Goal: Transaction & Acquisition: Purchase product/service

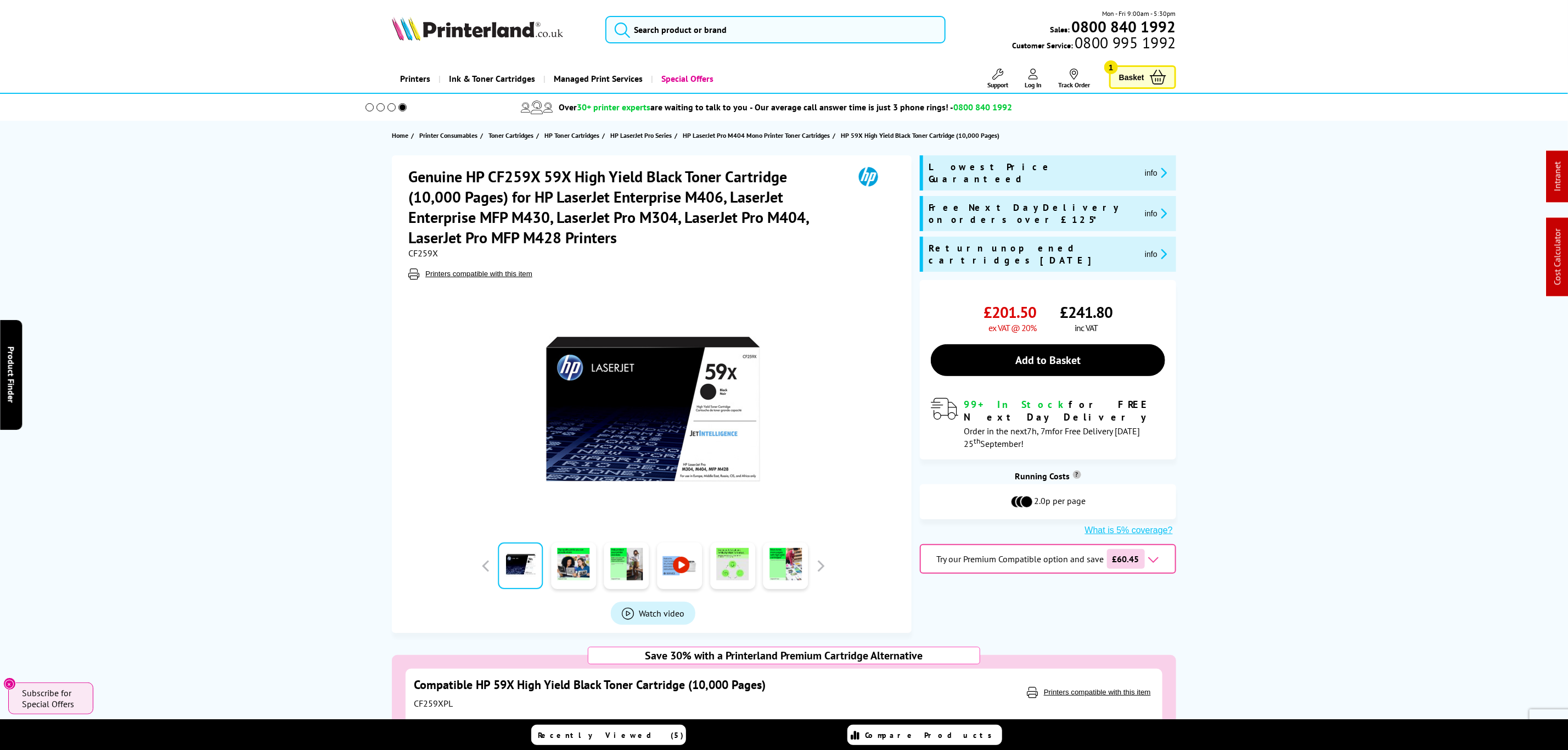
drag, startPoint x: 1228, startPoint y: 519, endPoint x: 1179, endPoint y: 47, distance: 474.5
click at [838, 36] on input "search" at bounding box center [775, 30] width 340 height 27
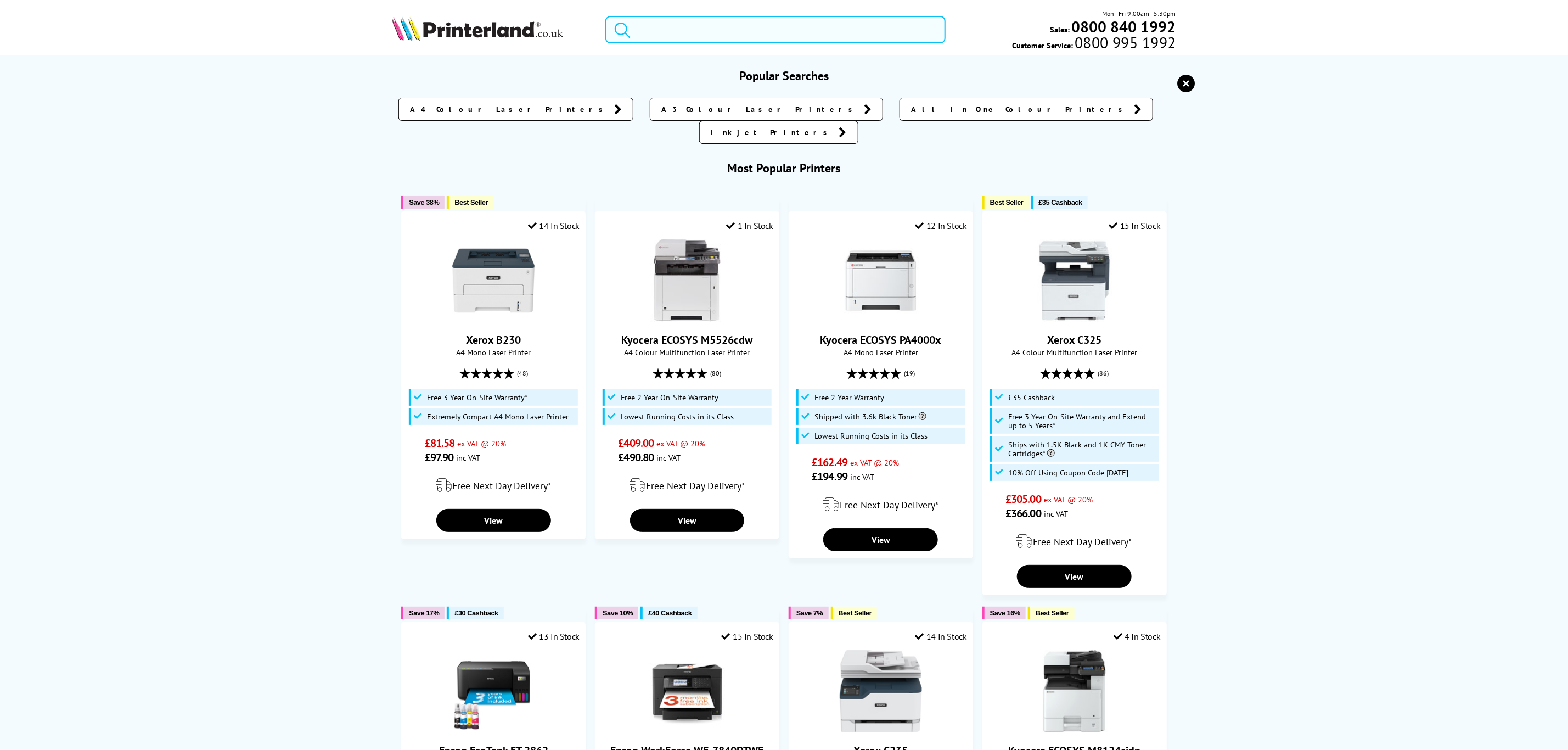
paste input "W2120X"
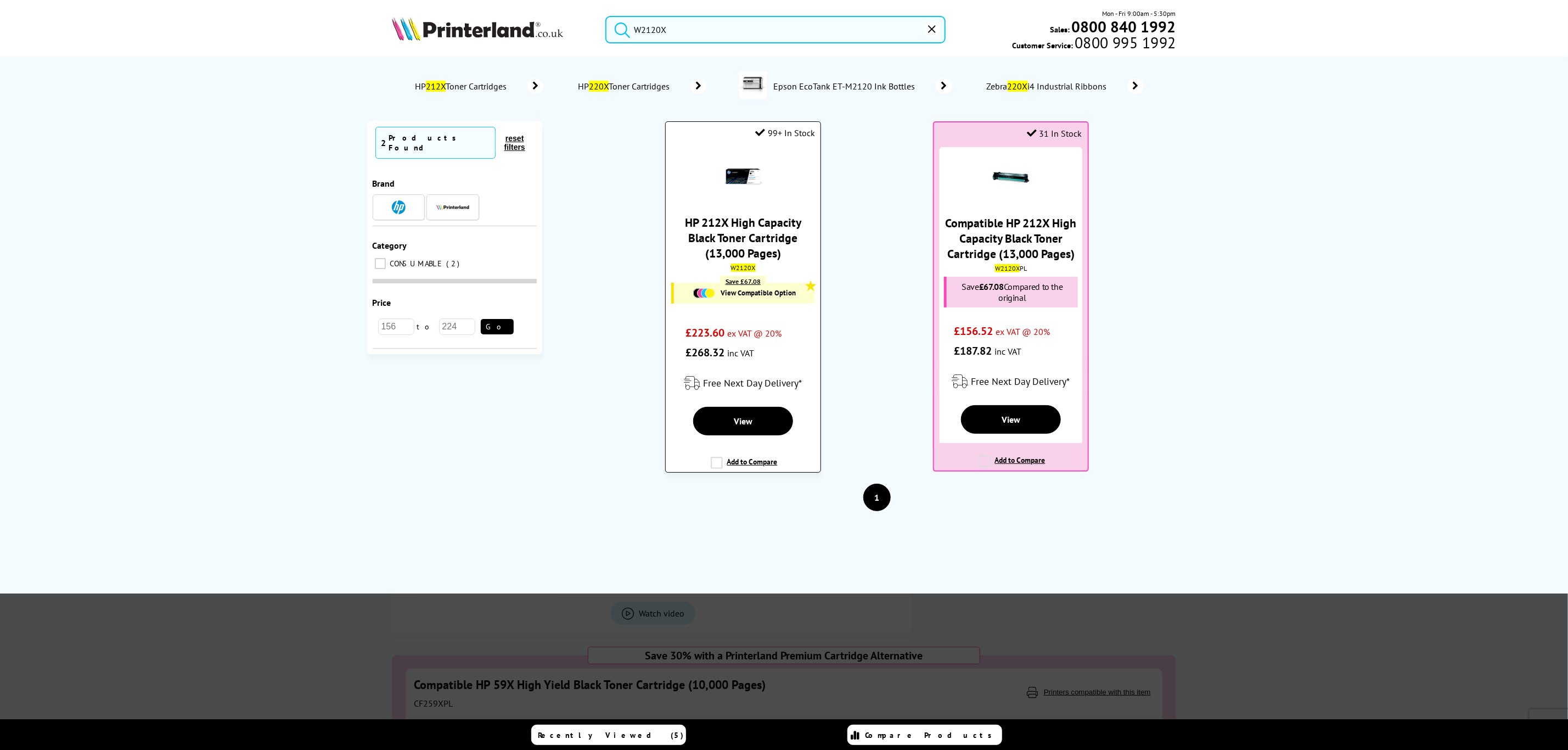
type input "W2120X"
click at [728, 242] on link "HP 212X High Capacity Black Toner Cartridge (13,000 Pages)" at bounding box center [743, 237] width 117 height 46
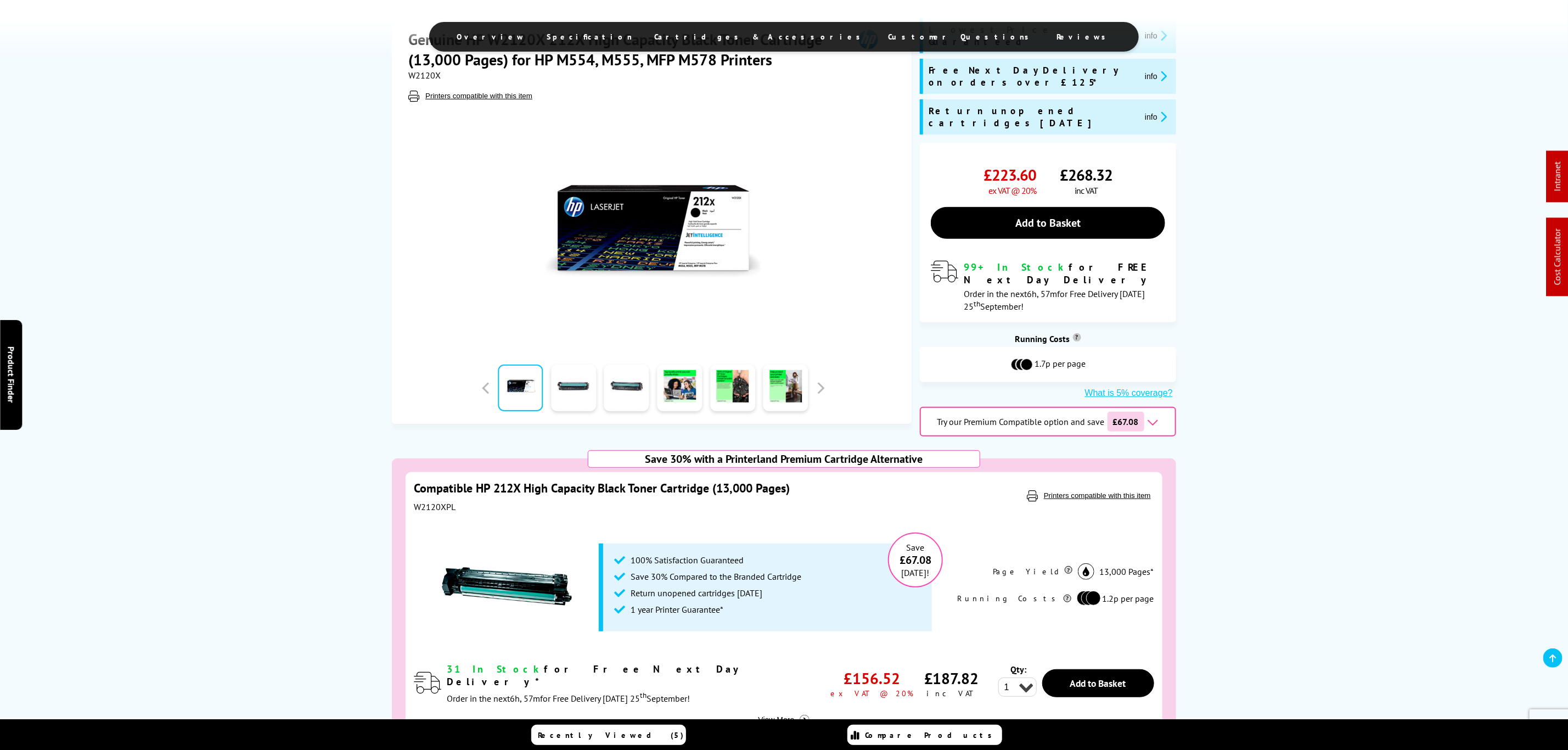
scroll to position [247, 0]
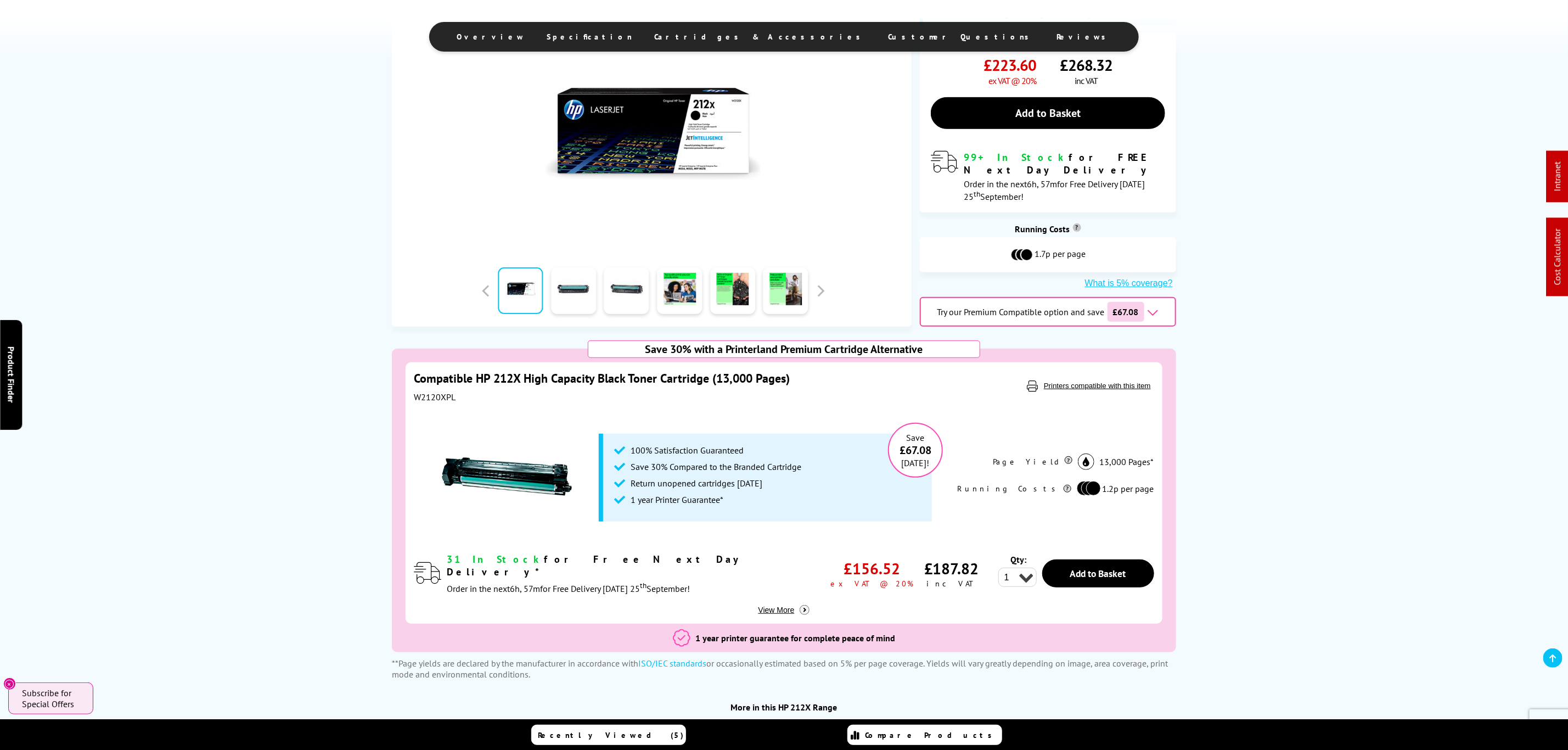
click at [719, 371] on link "Compatible HP 212X High Capacity Black Toner Cartridge (13,000 Pages)" at bounding box center [602, 379] width 376 height 16
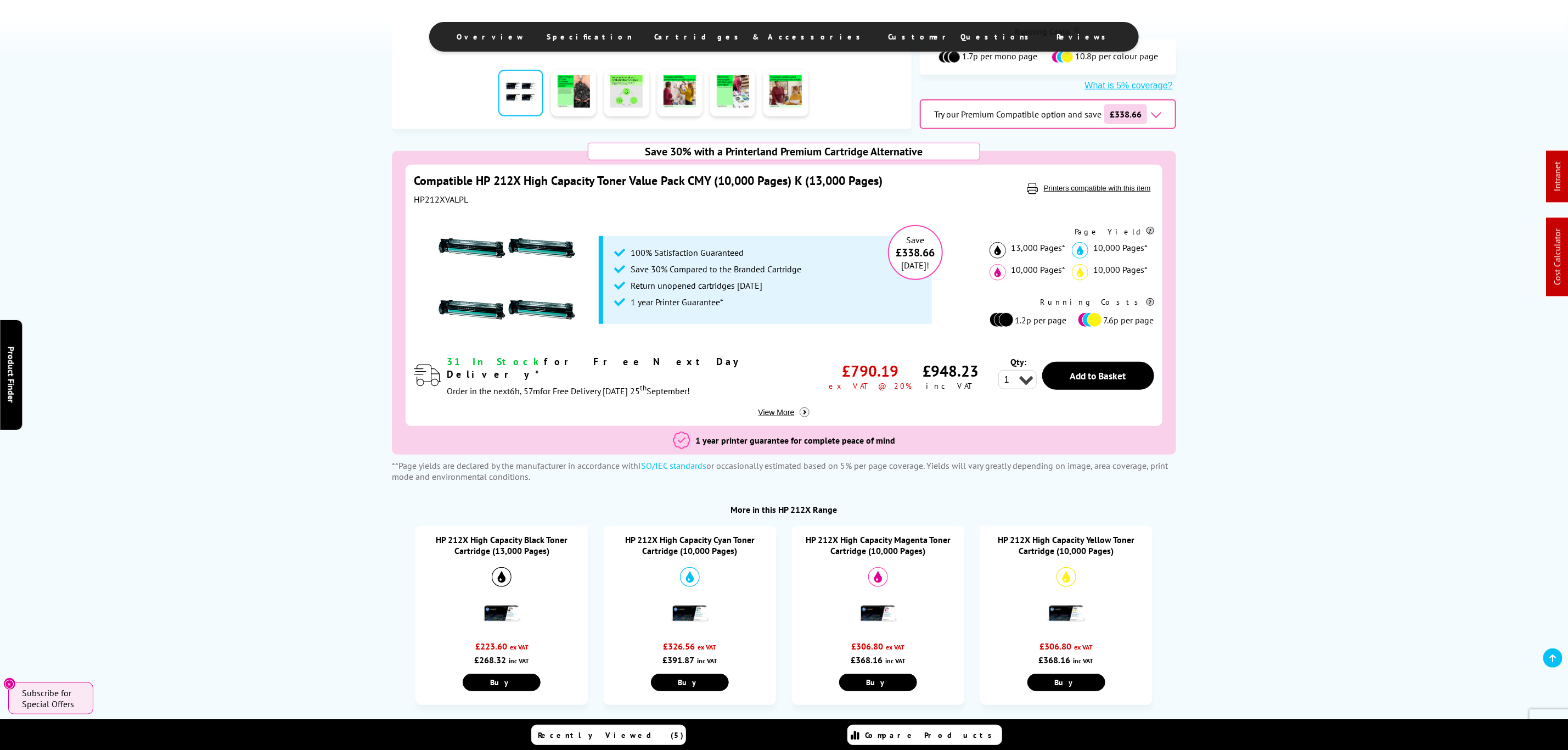
scroll to position [412, 0]
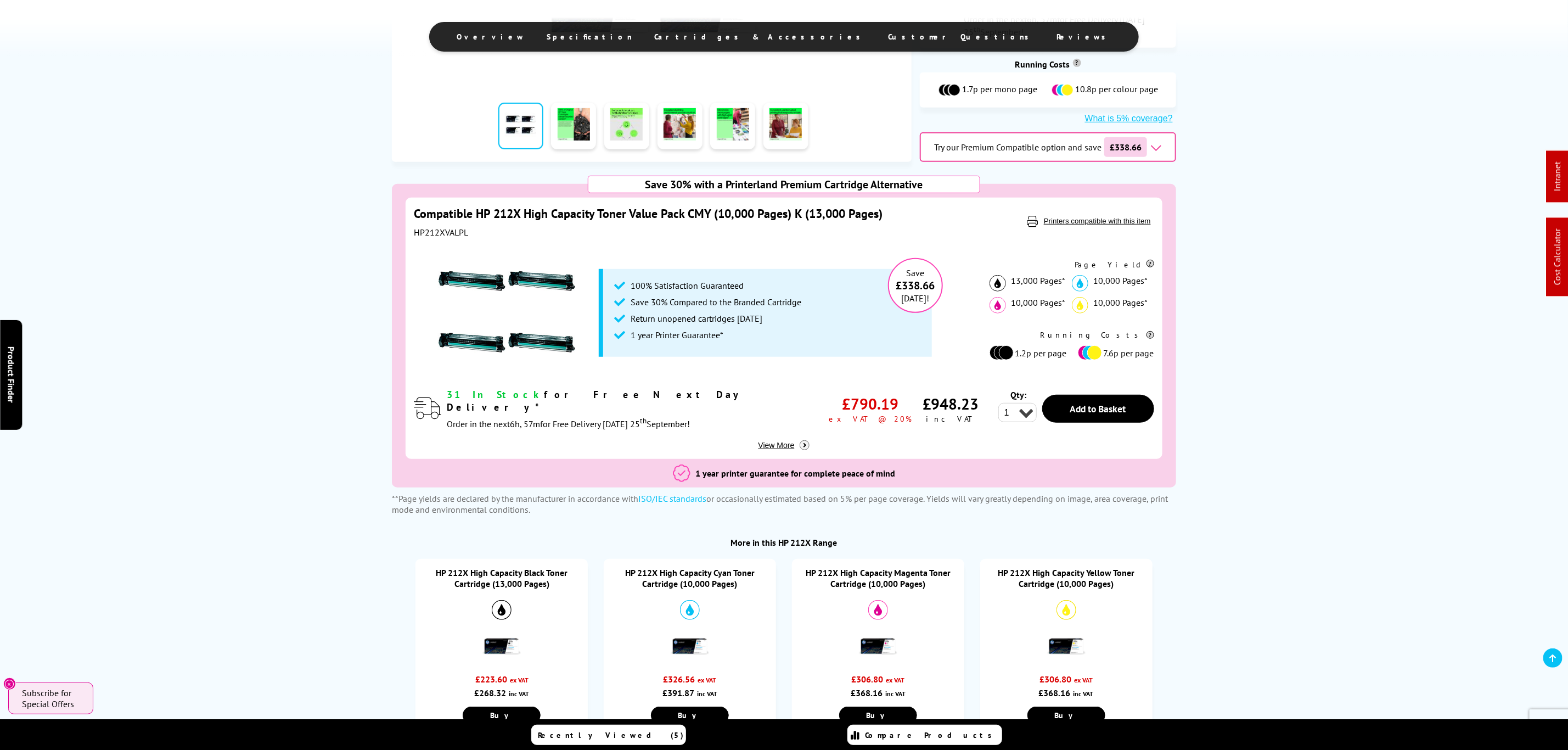
click at [447, 238] on div "HP212XVALPL" at bounding box center [673, 232] width 518 height 11
click at [441, 238] on div "HP212XVALPL" at bounding box center [673, 232] width 518 height 11
click at [440, 234] on div "HP212XVALPL" at bounding box center [673, 232] width 518 height 11
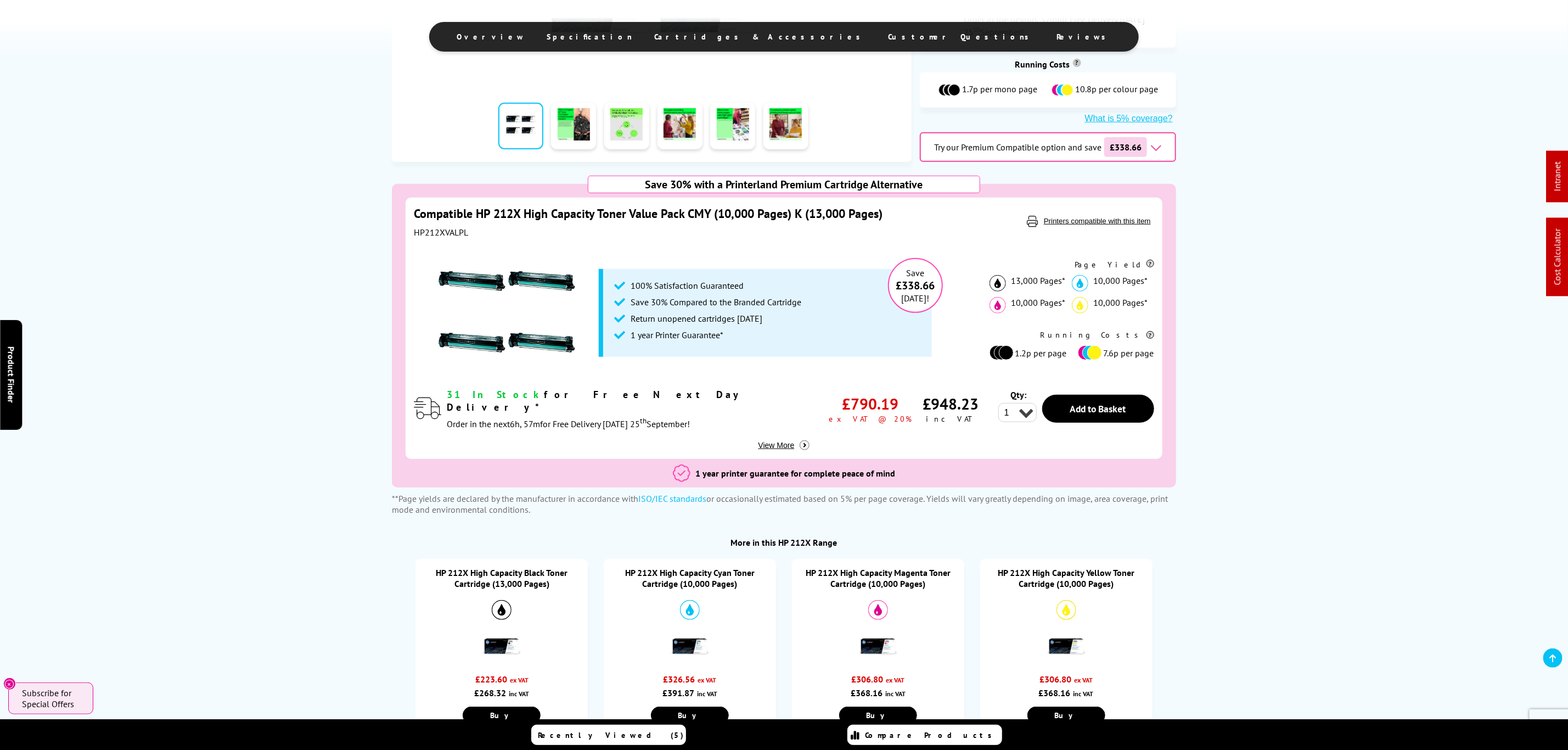
click at [440, 234] on div "HP212XVALPL" at bounding box center [673, 232] width 518 height 11
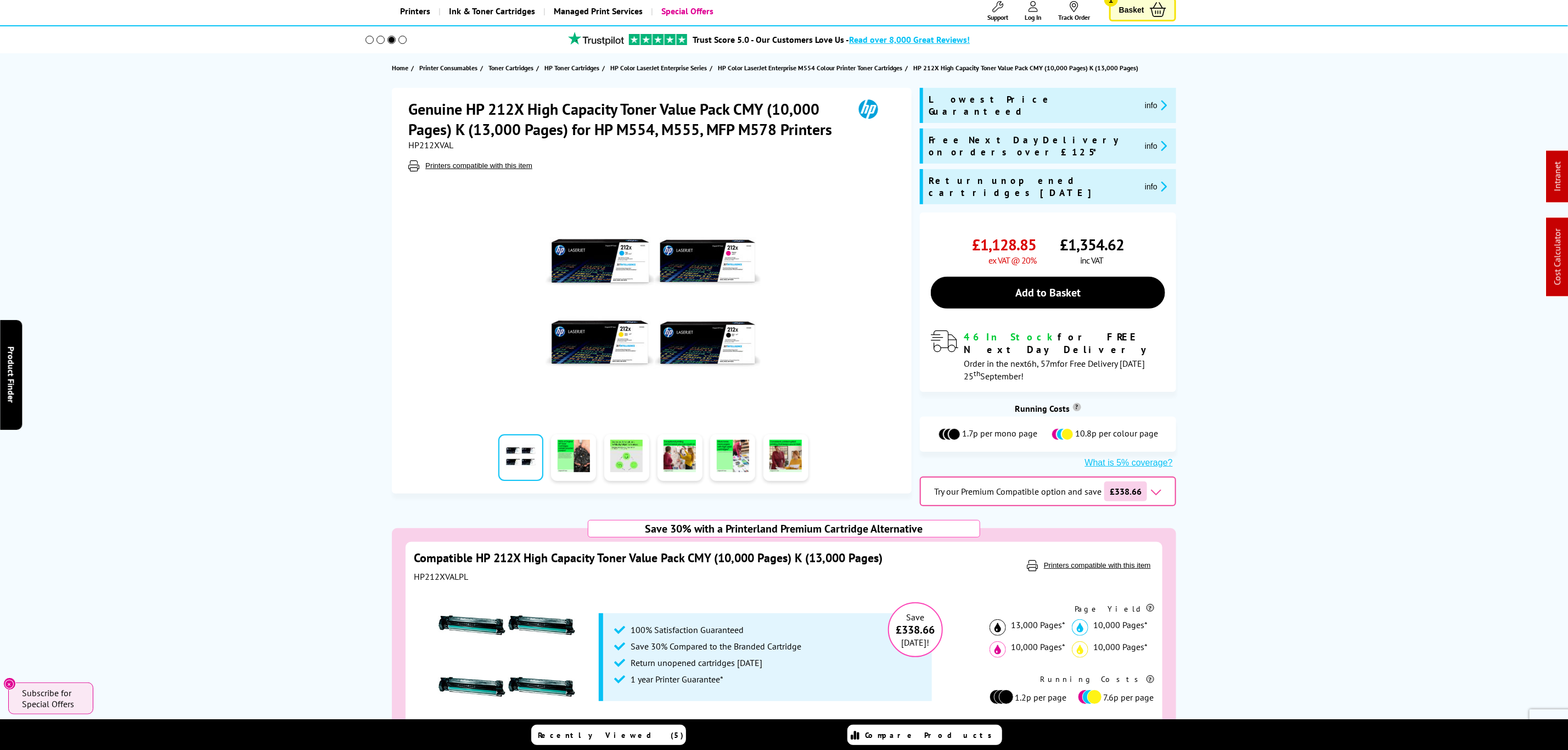
scroll to position [0, 0]
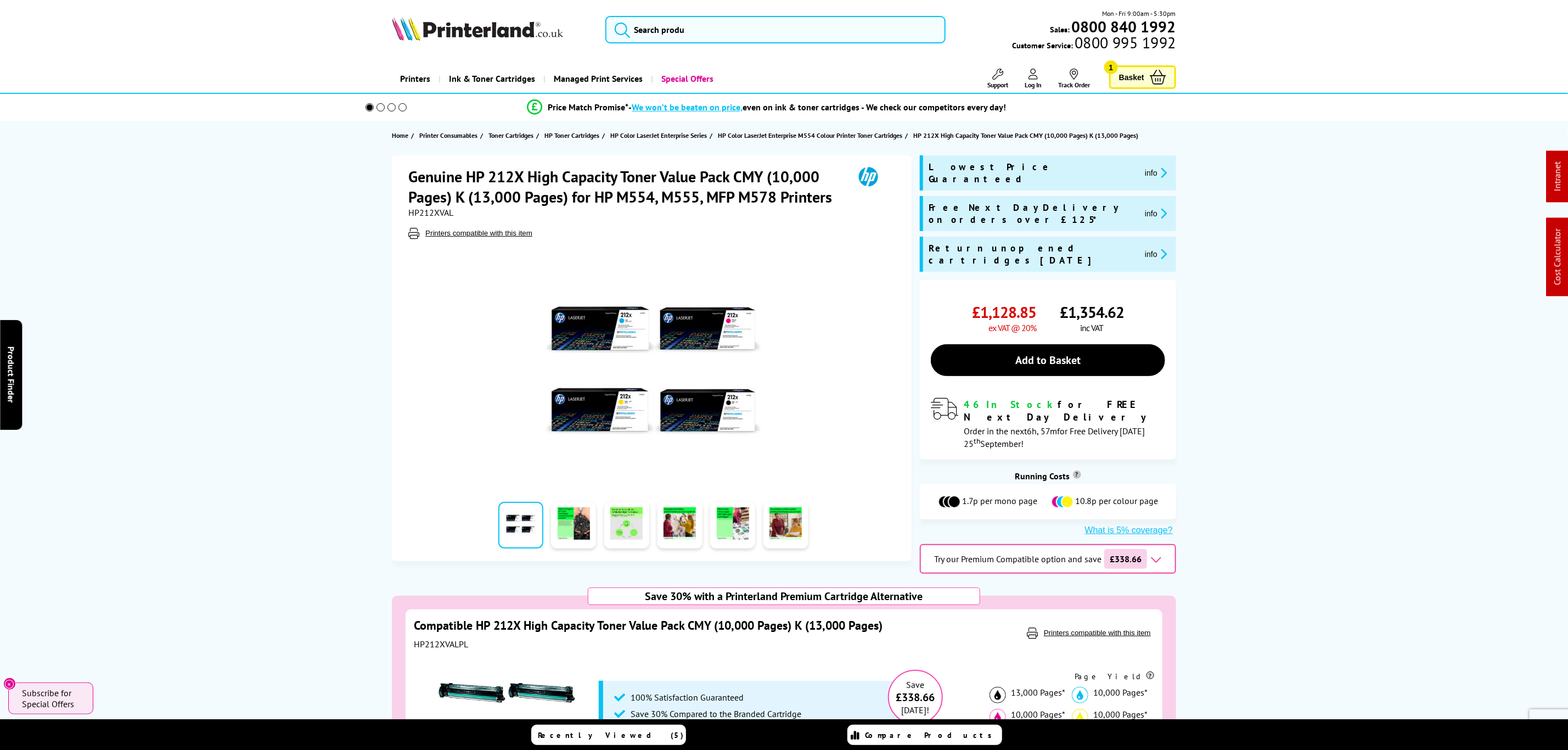
click at [774, 631] on link "Compatible HP 212X High Capacity Toner Value Pack CMY (10,000 Pages) K (13,000 …" at bounding box center [649, 626] width 469 height 16
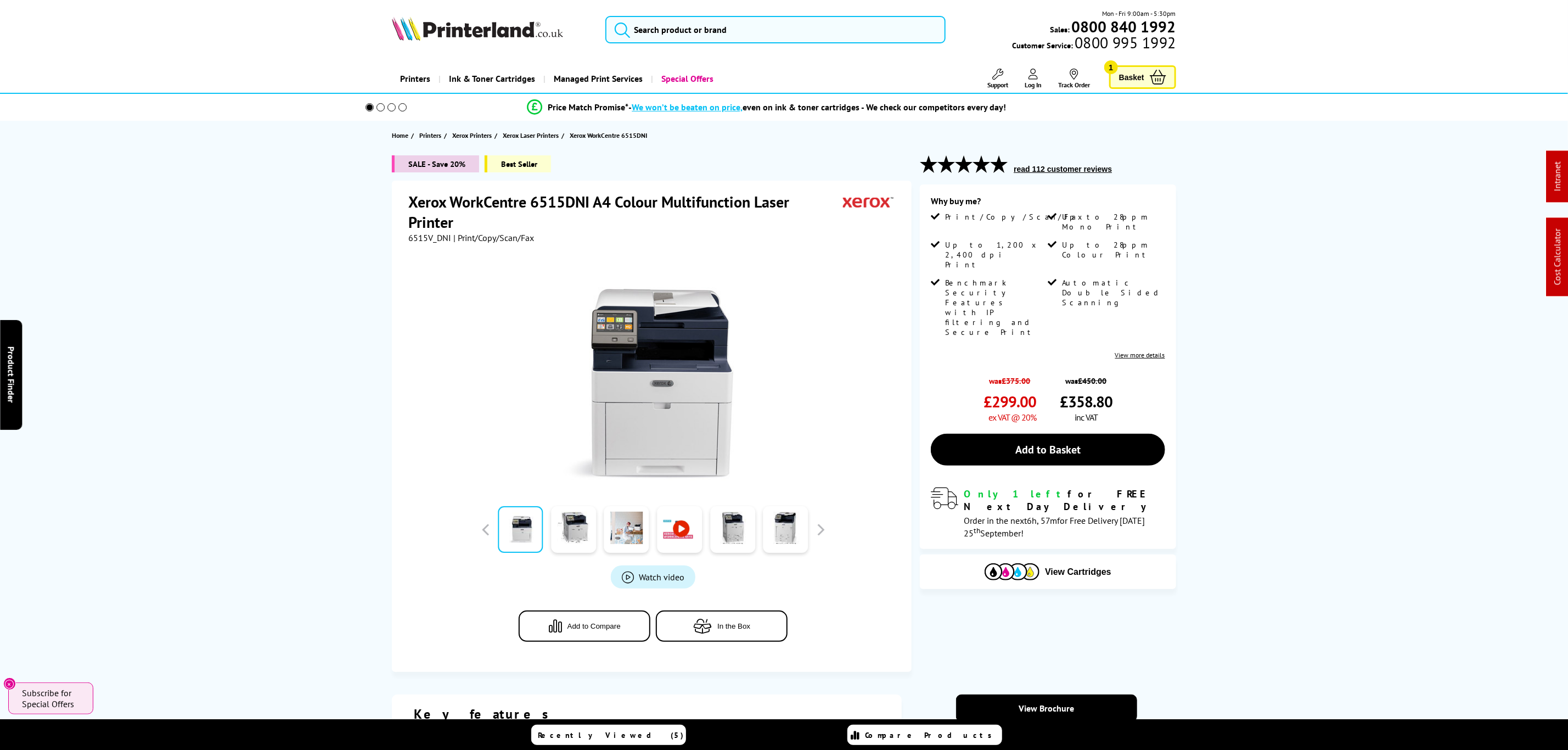
drag, startPoint x: 686, startPoint y: 376, endPoint x: 717, endPoint y: -36, distance: 413.2
click at [736, 16] on div "Mon - Fri 9:00am - 5:30pm Sales: 0800 840 1992 Customer Service: 0800 995 1992" at bounding box center [785, 32] width 879 height 49
click at [737, 18] on input "search" at bounding box center [775, 30] width 340 height 27
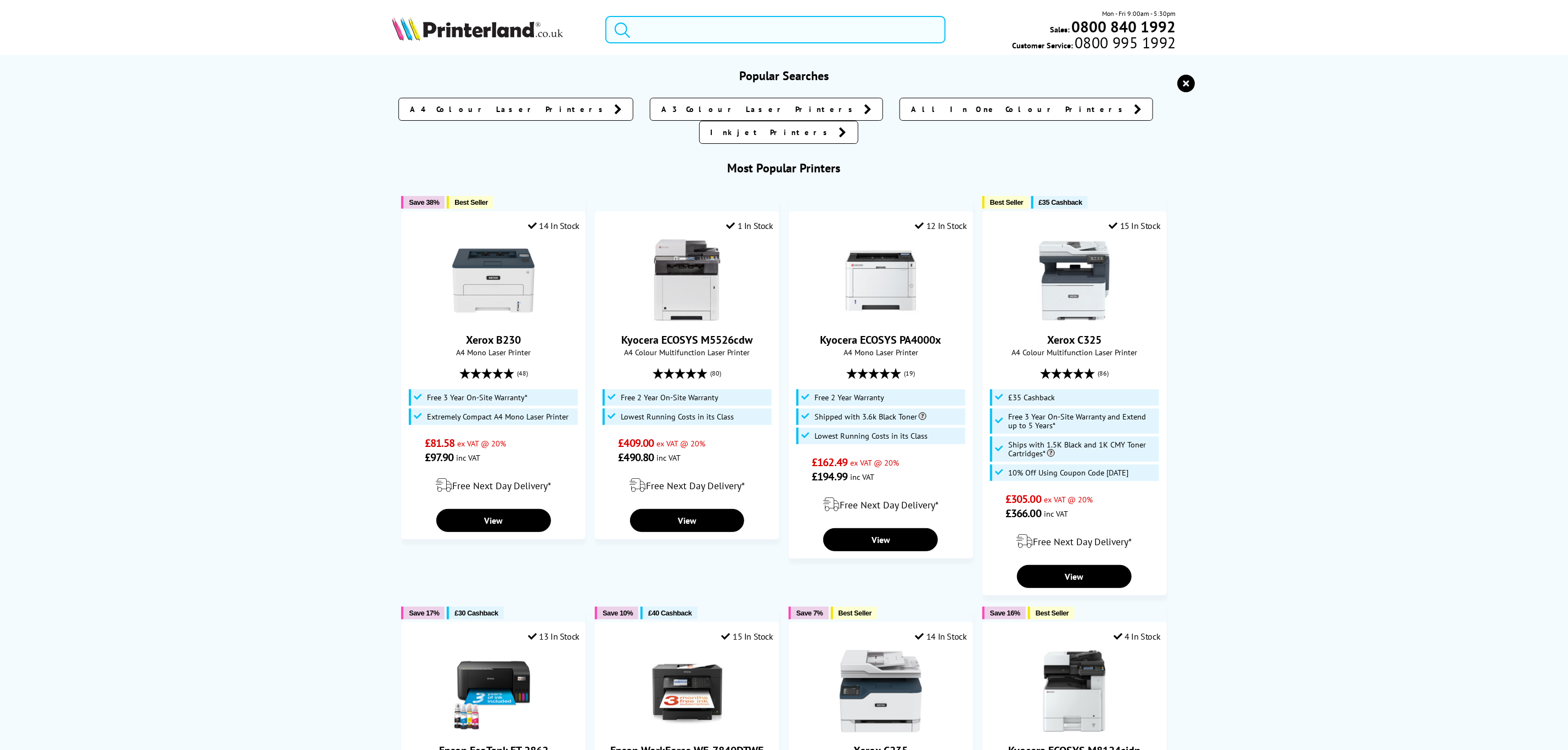
click at [735, 27] on input "search" at bounding box center [775, 30] width 340 height 27
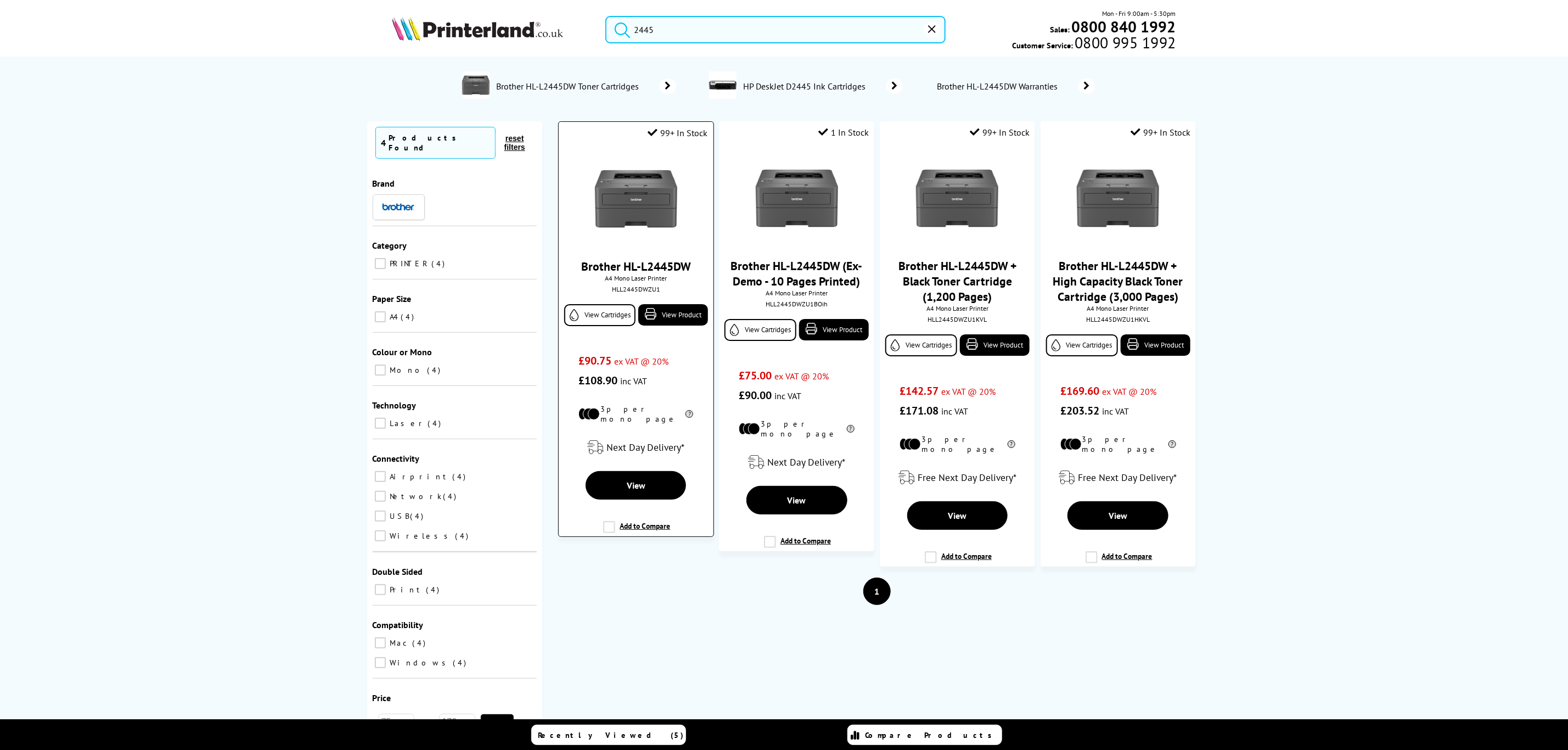
type input "2445"
click at [627, 203] on img at bounding box center [636, 198] width 82 height 82
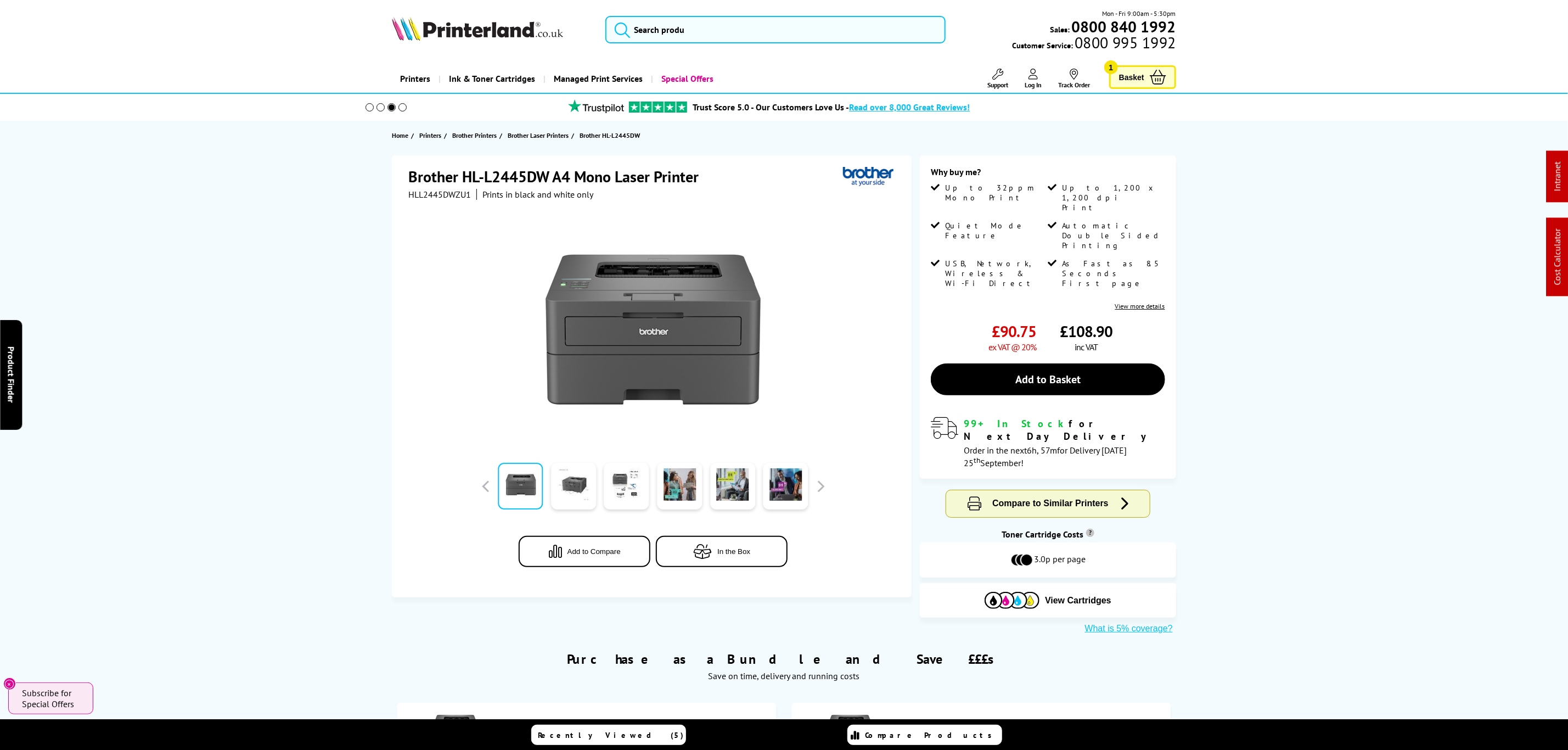
click at [453, 198] on span "HLL2445DWZU1" at bounding box center [439, 194] width 63 height 11
click at [740, 37] on input "search" at bounding box center [775, 30] width 340 height 27
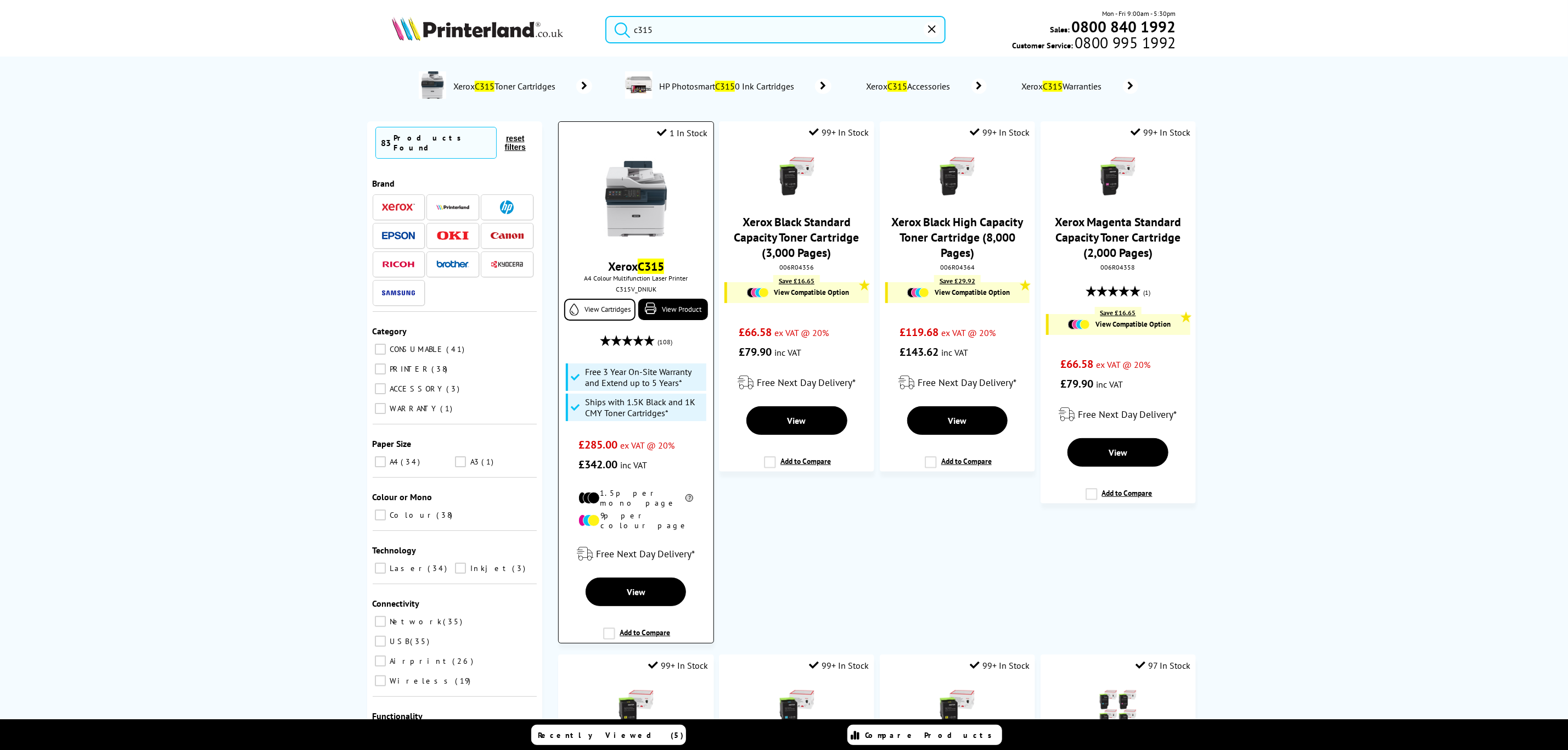
type input "c315"
click at [627, 175] on img at bounding box center [636, 198] width 82 height 82
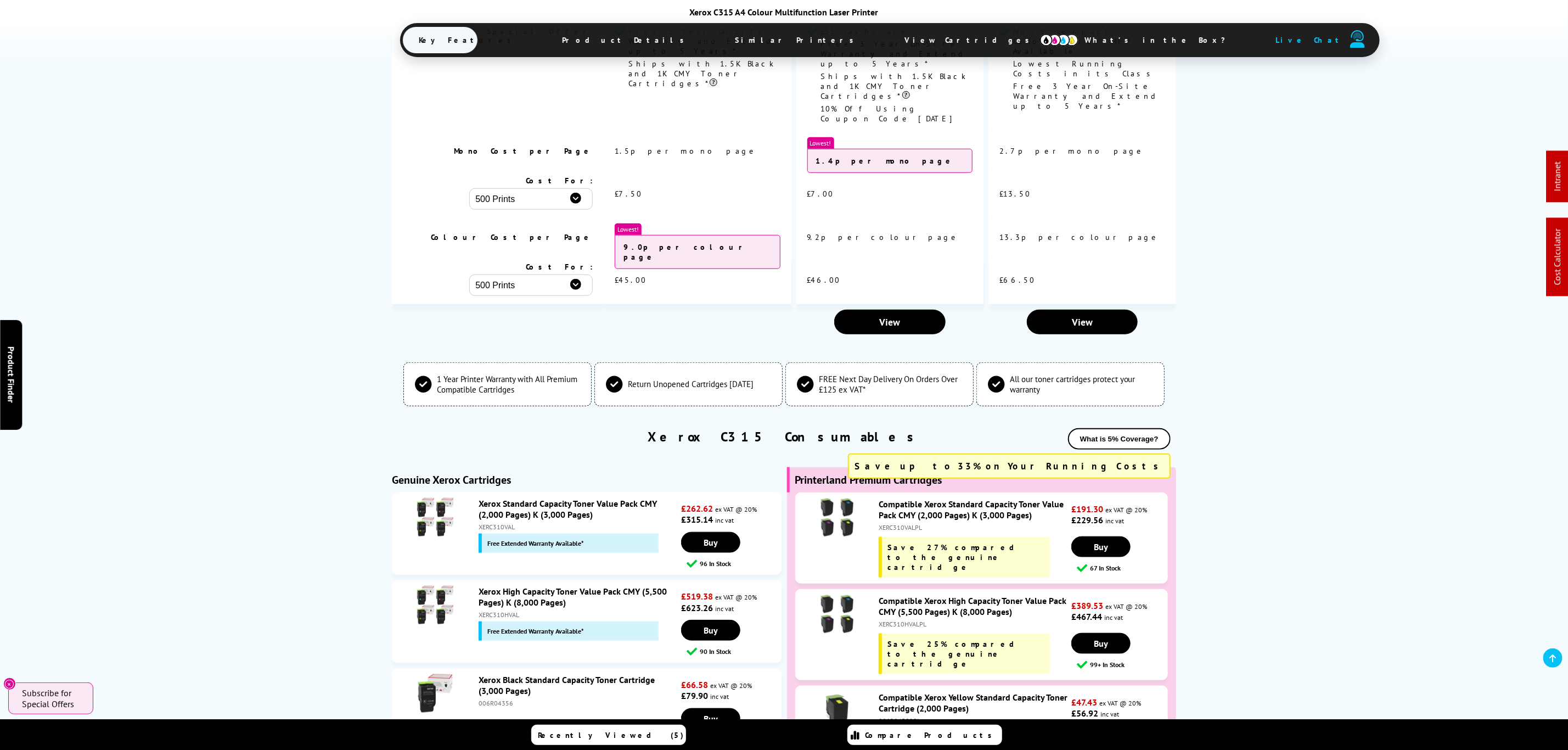
scroll to position [3756, 0]
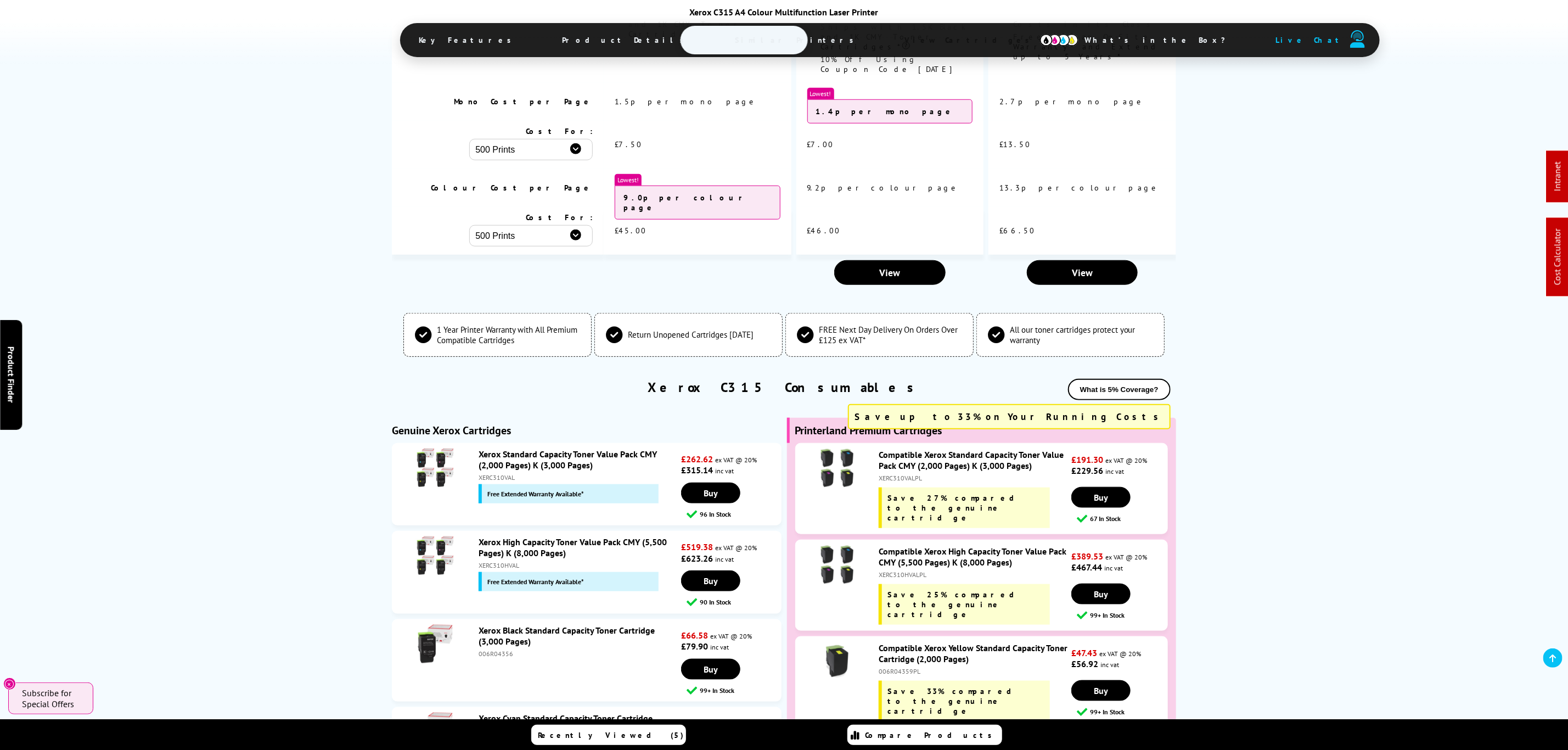
click at [914, 546] on div "Compatible Xerox High Capacity Toner Value Pack CMY (5,500 Pages) K (8,000 Page…" at bounding box center [973, 585] width 199 height 79
click at [916, 570] on div "XERC310HVALPL" at bounding box center [974, 574] width 190 height 8
click at [912, 570] on div "XERC310HVALPL" at bounding box center [974, 574] width 190 height 8
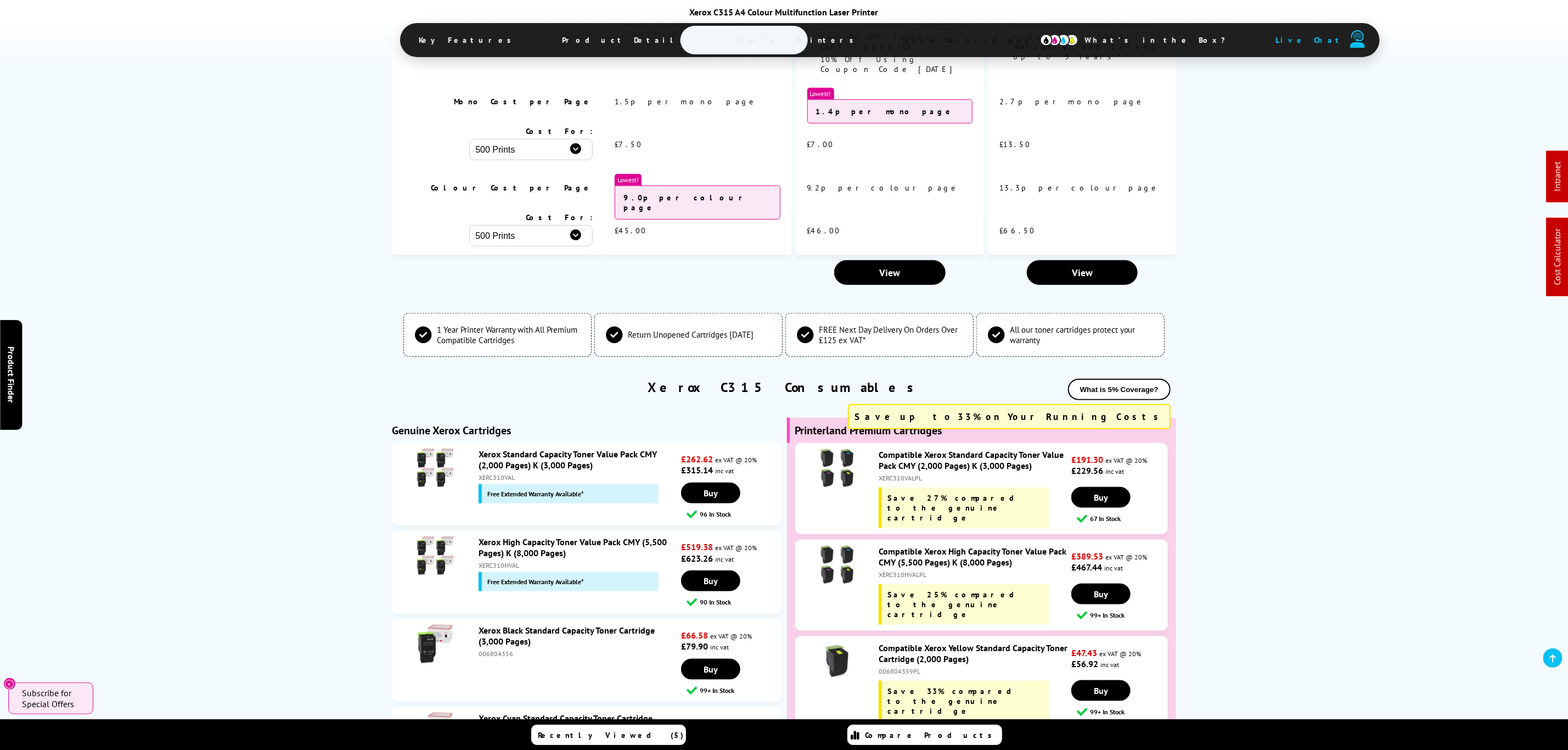
click at [901, 546] on div "Compatible Xerox High Capacity Toner Value Pack CMY (5,500 Pages) K (8,000 Page…" at bounding box center [973, 585] width 199 height 79
click at [901, 570] on div "XERC310HVALPL" at bounding box center [974, 574] width 190 height 8
copy div "XERC310HVALPL"
click at [509, 561] on div "XERC310HVAL" at bounding box center [579, 565] width 200 height 8
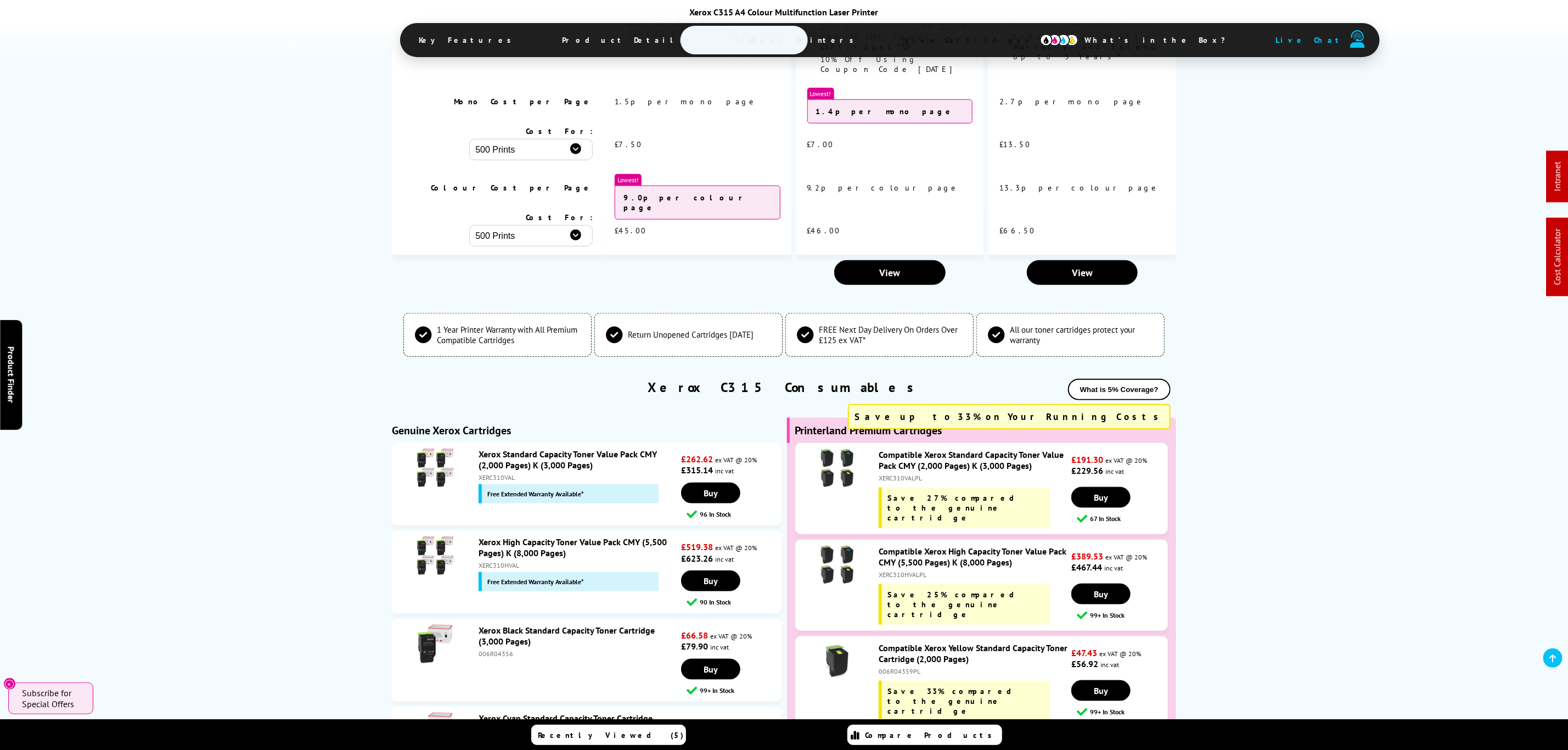
click at [509, 561] on div "XERC310HVAL" at bounding box center [579, 565] width 200 height 8
copy div "XERC310HVAL"
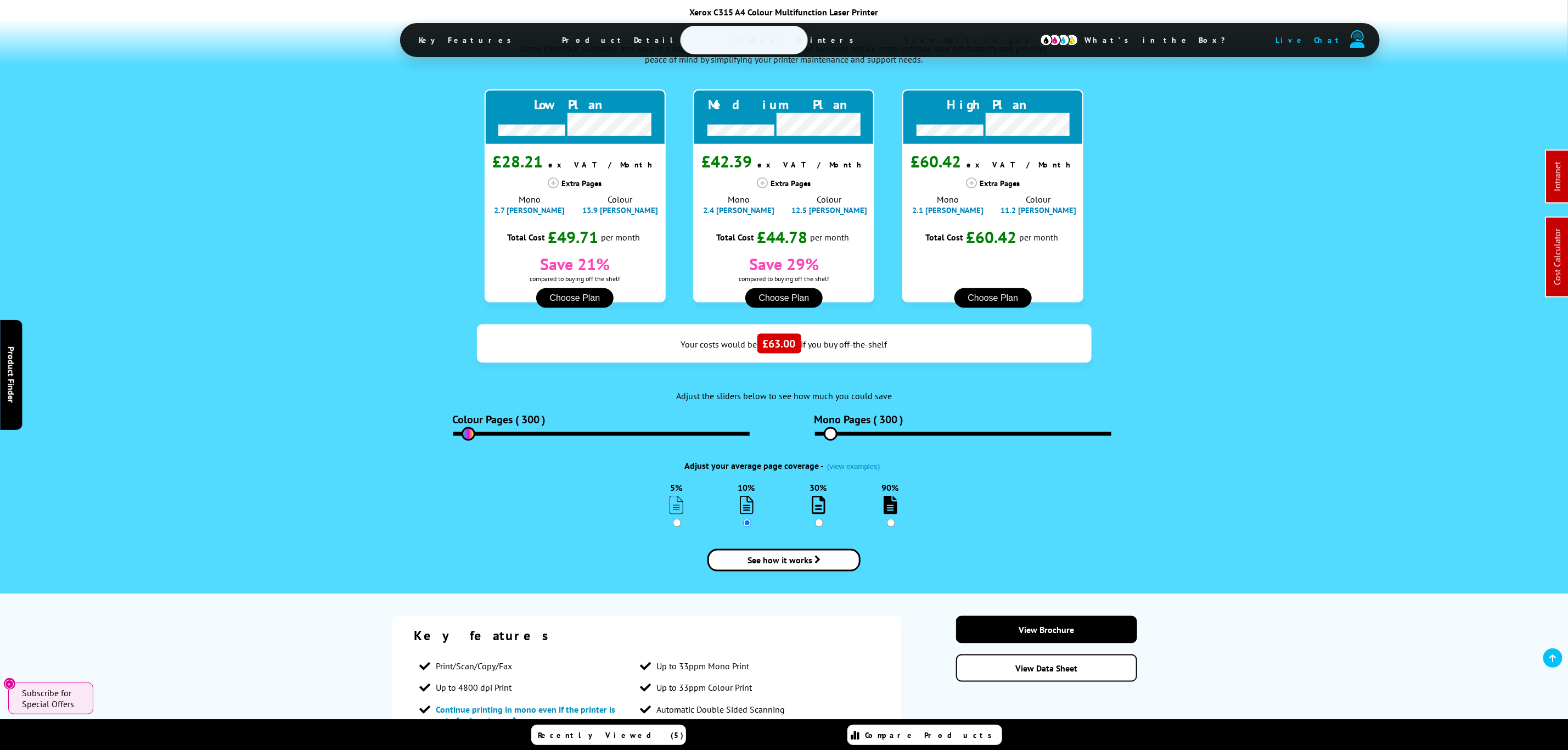
scroll to position [0, 0]
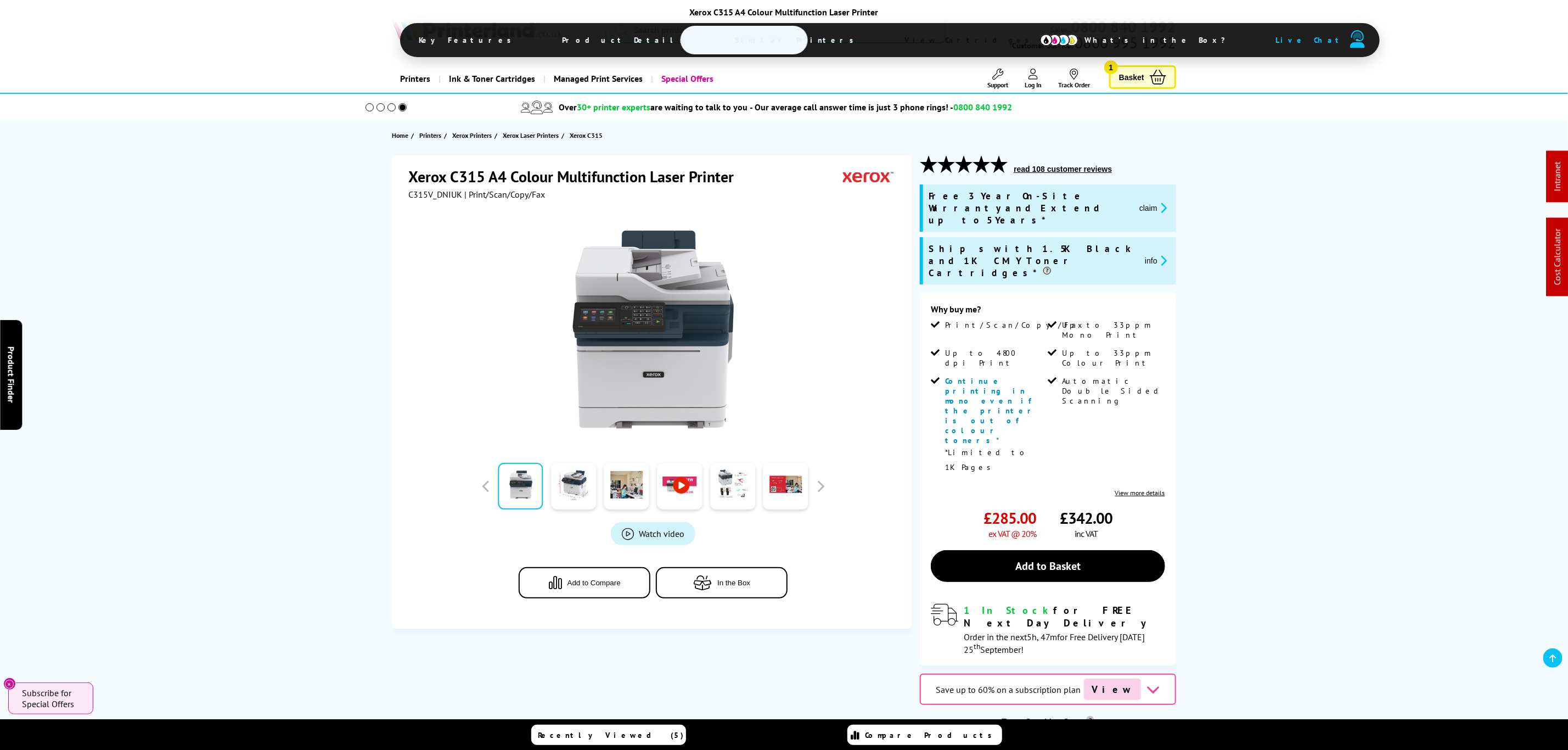
drag, startPoint x: 1166, startPoint y: 233, endPoint x: 1086, endPoint y: 73, distance: 178.9
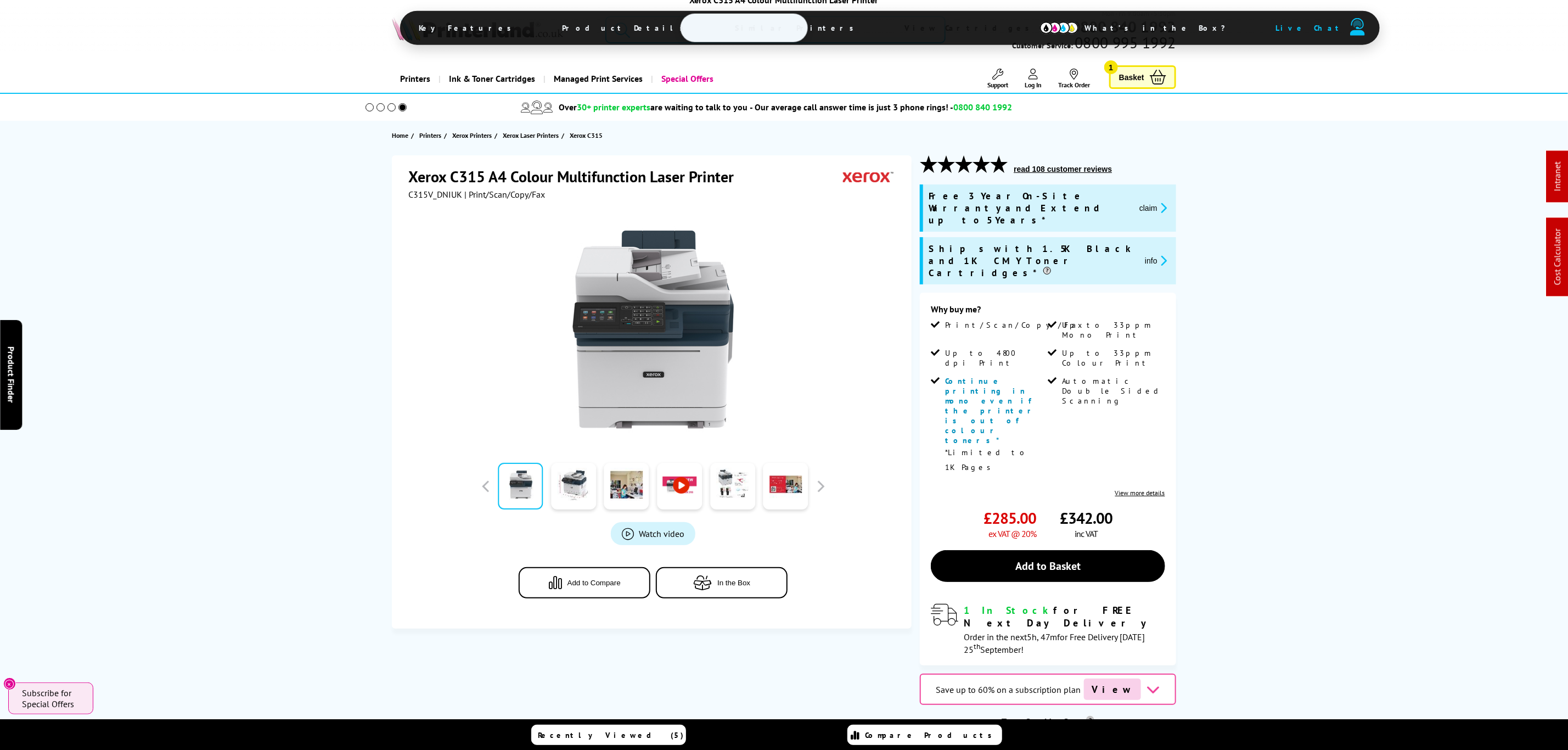
click at [725, 30] on input "search" at bounding box center [775, 30] width 340 height 27
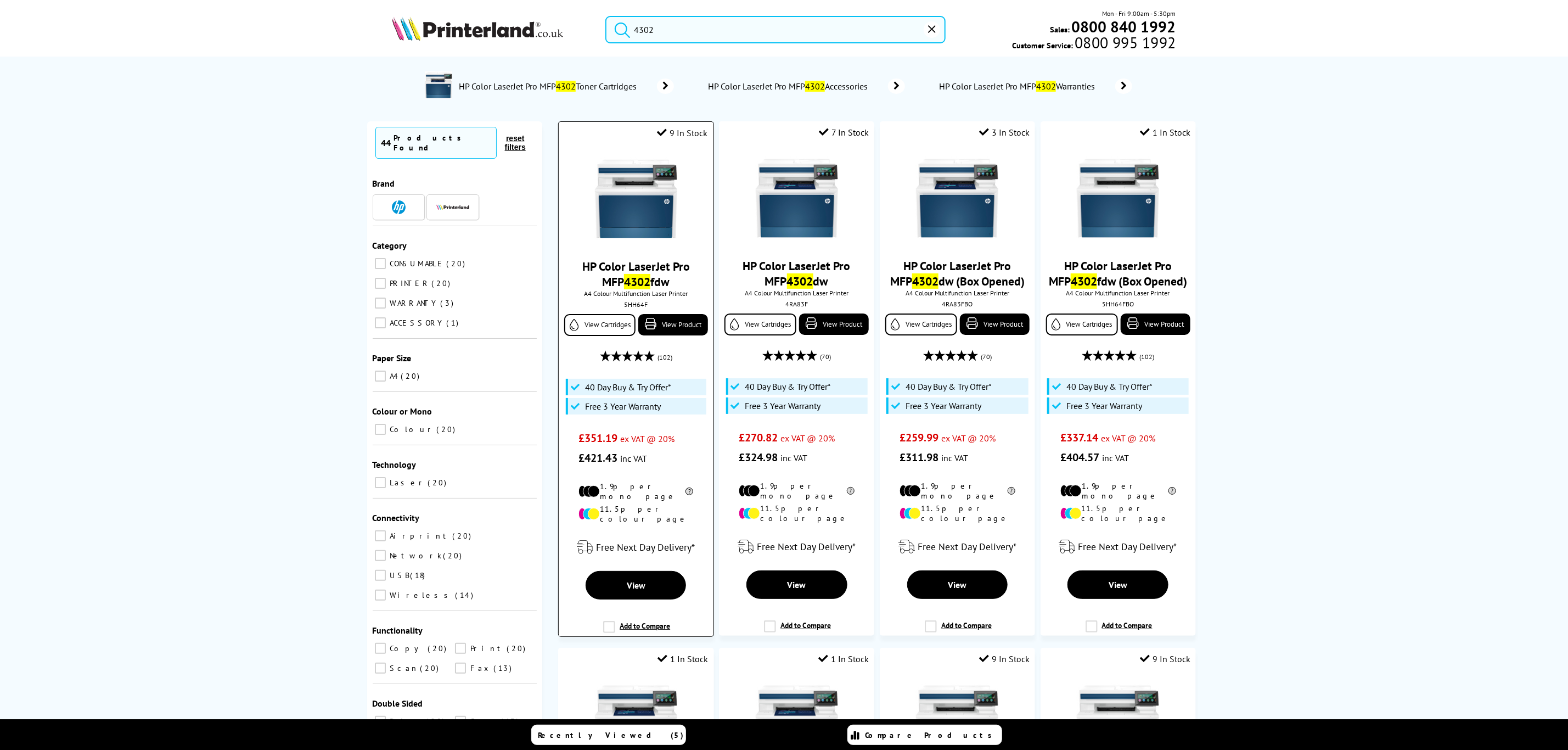
type input "4302"
click at [621, 217] on img at bounding box center [636, 198] width 82 height 82
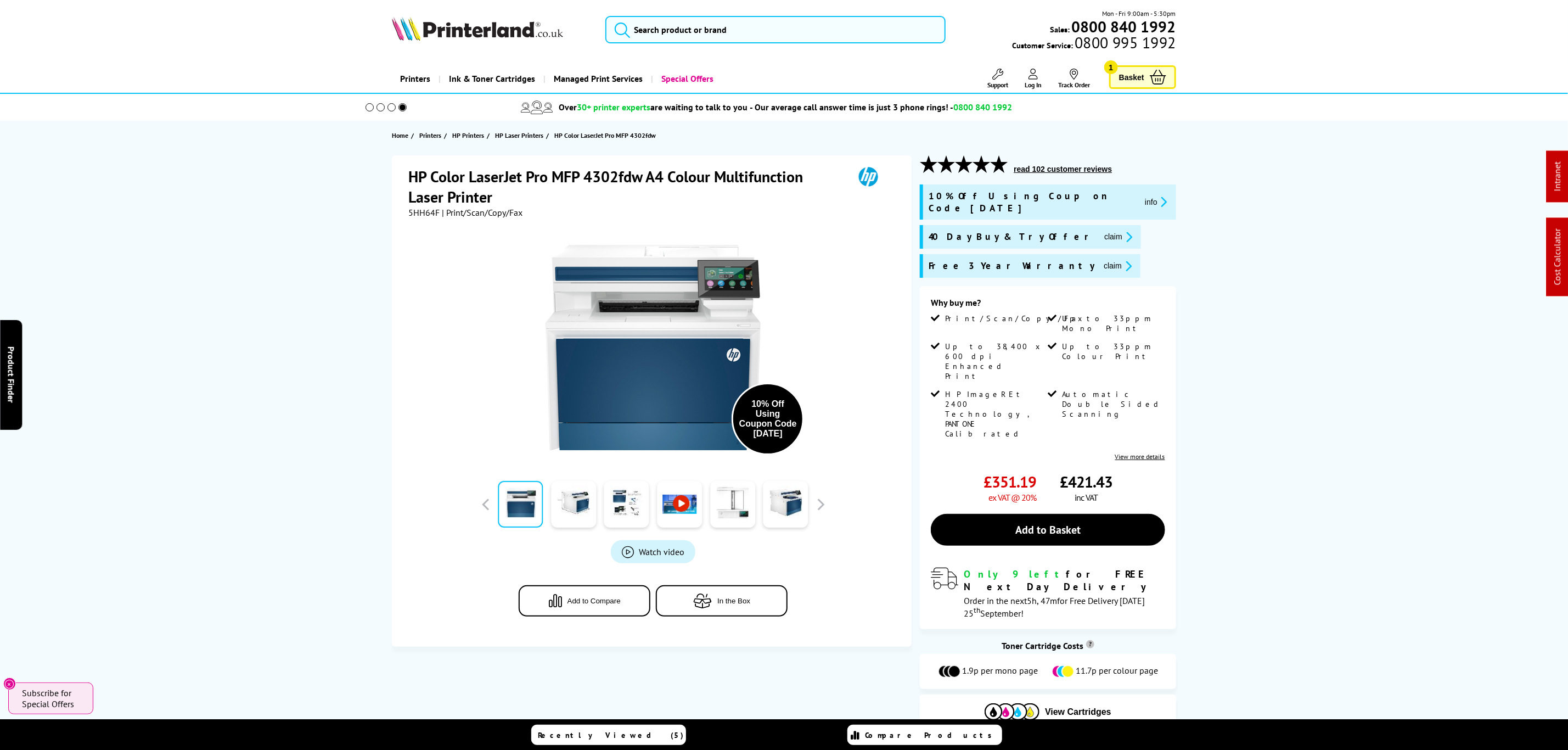
drag, startPoint x: 1390, startPoint y: 349, endPoint x: 1315, endPoint y: 126, distance: 235.3
